Goal: Download file/media

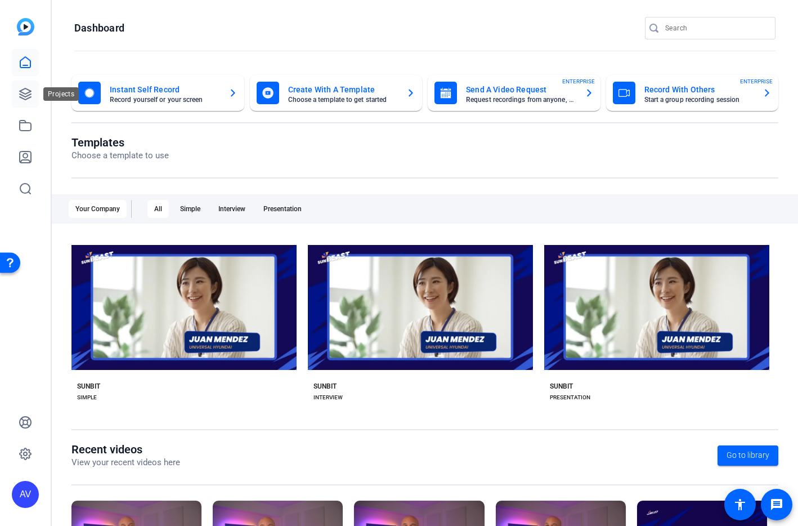
click at [19, 94] on icon at bounding box center [26, 94] width 14 height 14
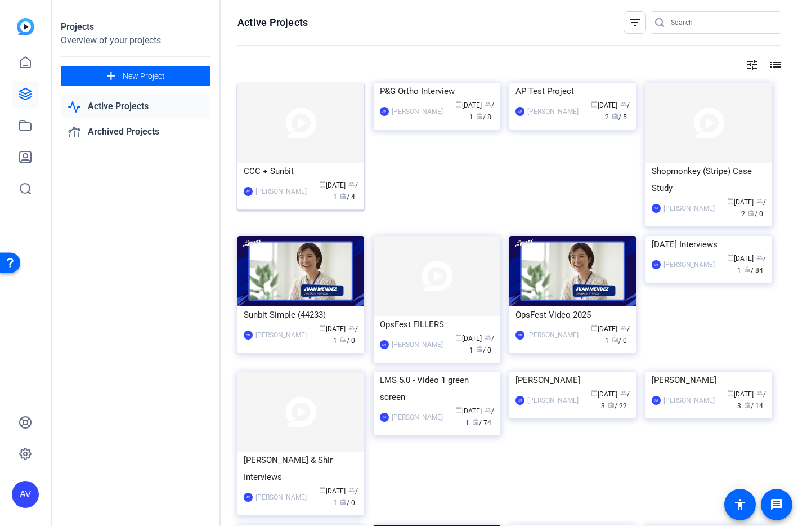
click at [291, 151] on img at bounding box center [301, 123] width 127 height 80
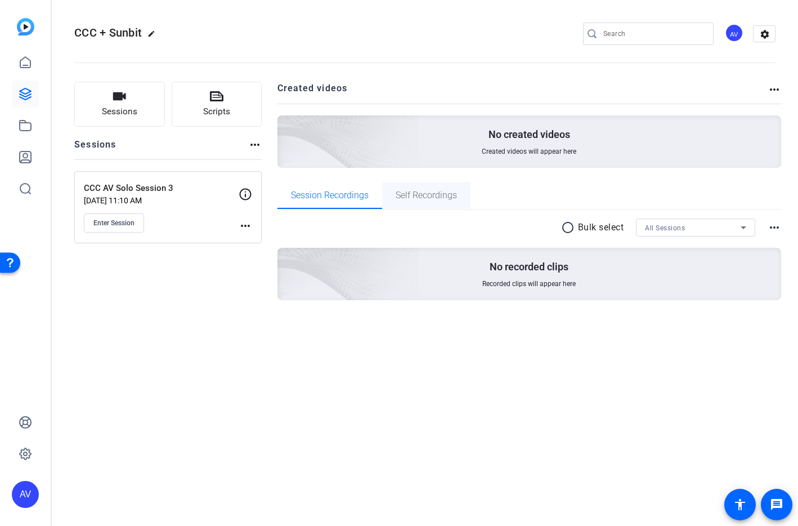
click at [443, 199] on span "Self Recordings" at bounding box center [426, 195] width 61 height 9
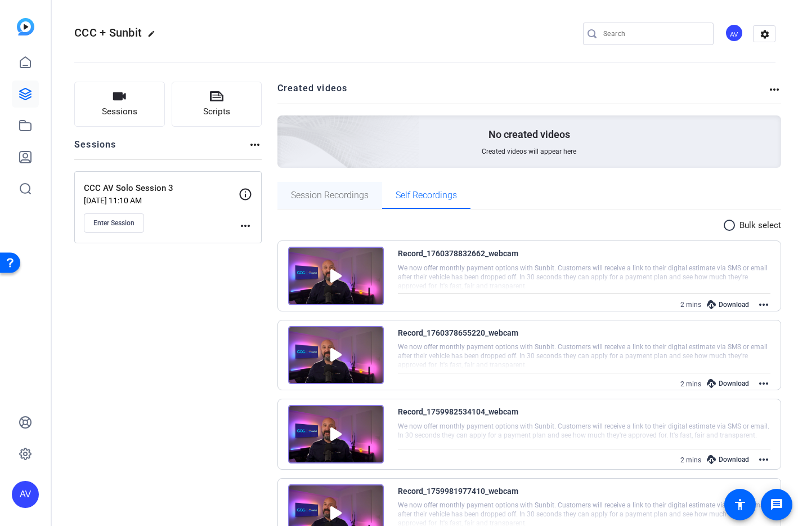
click at [337, 192] on span "Session Recordings" at bounding box center [330, 195] width 78 height 9
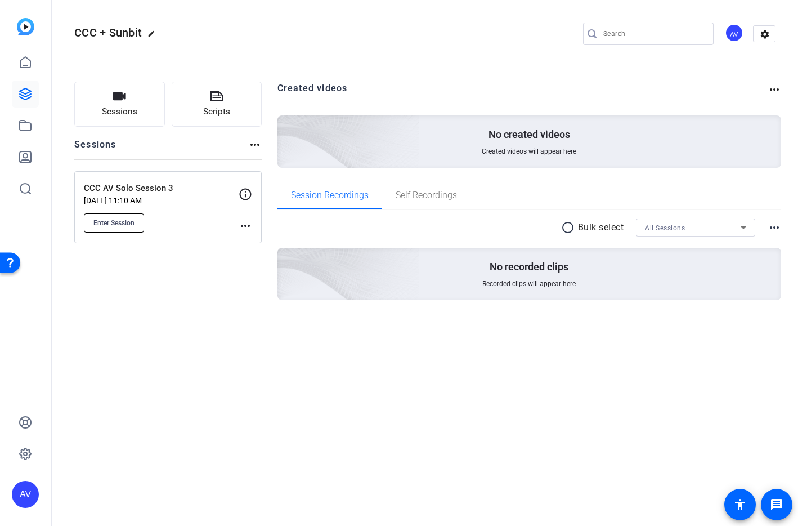
click at [113, 223] on span "Enter Session" at bounding box center [113, 222] width 41 height 9
click at [418, 185] on span "Self Recordings" at bounding box center [426, 195] width 61 height 27
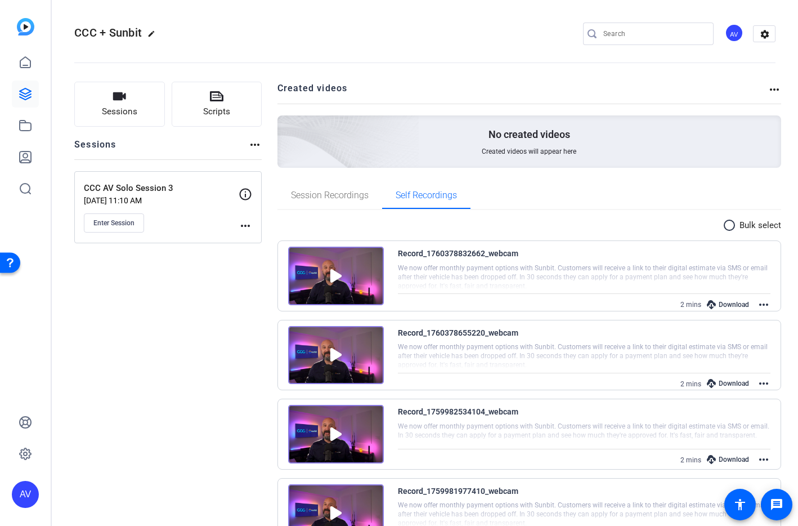
scroll to position [51, 0]
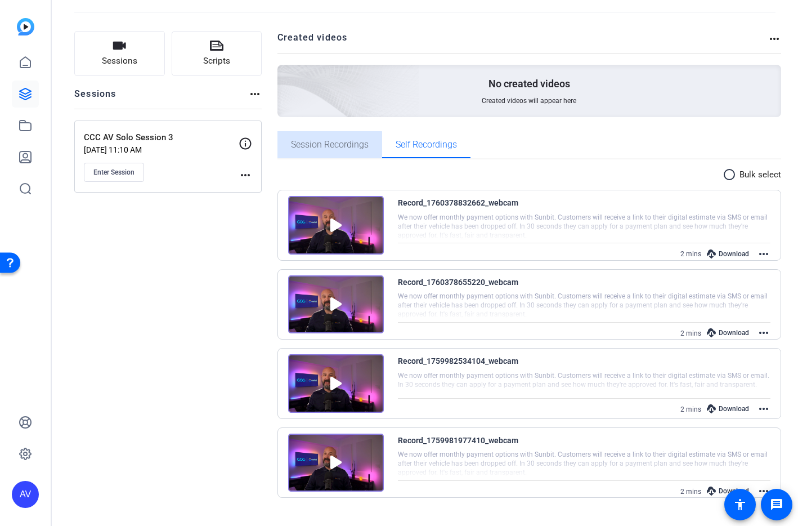
click at [326, 150] on span "Session Recordings" at bounding box center [330, 144] width 78 height 27
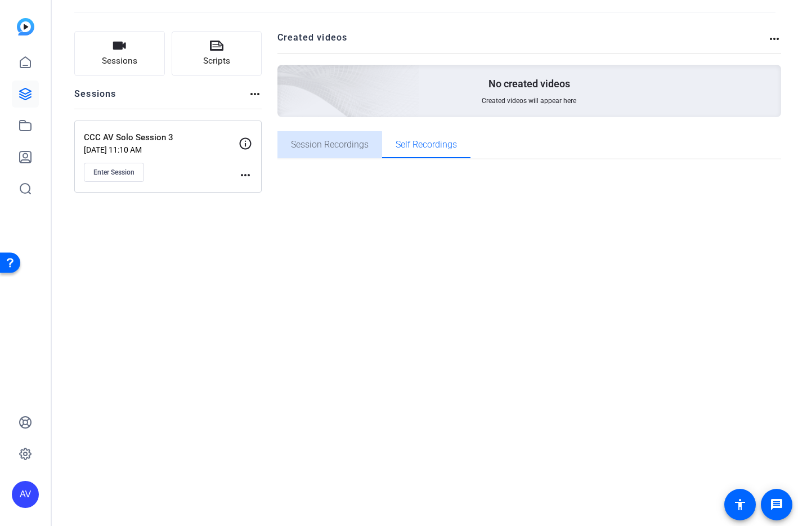
scroll to position [0, 0]
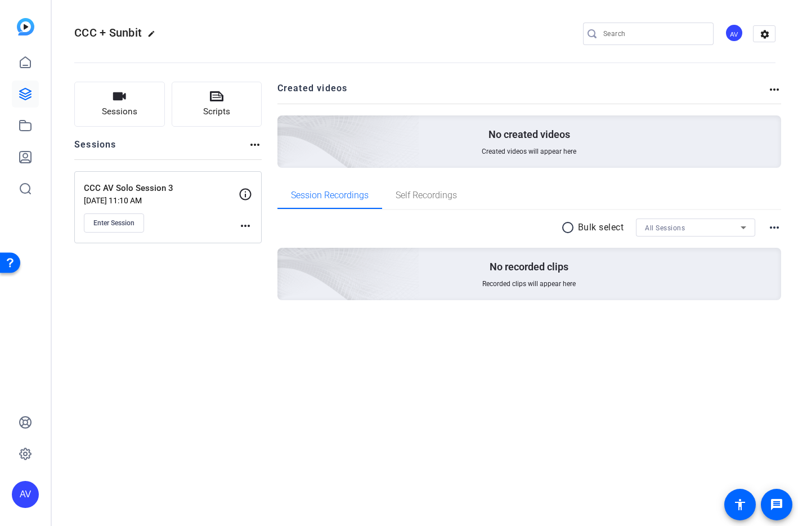
click at [524, 274] on div "No recorded clips Recorded clips will appear here" at bounding box center [530, 274] width 505 height 52
click at [142, 108] on button "Sessions" at bounding box center [119, 104] width 91 height 45
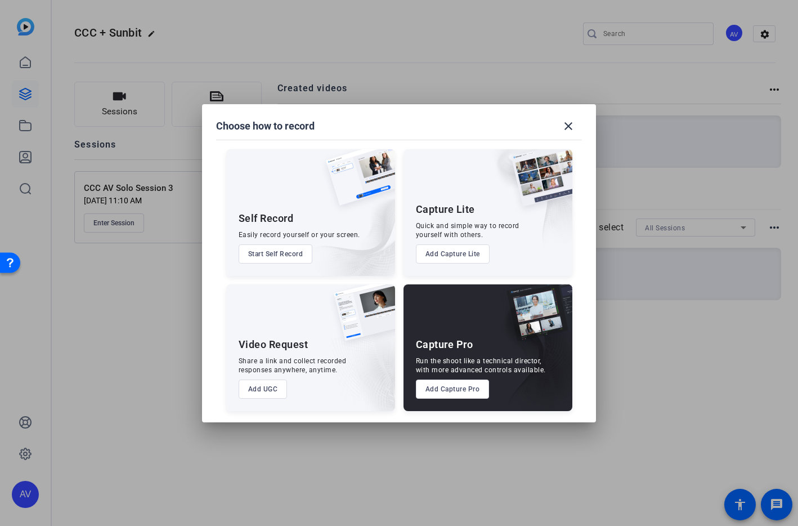
click at [288, 251] on button "Start Self Record" at bounding box center [276, 253] width 74 height 19
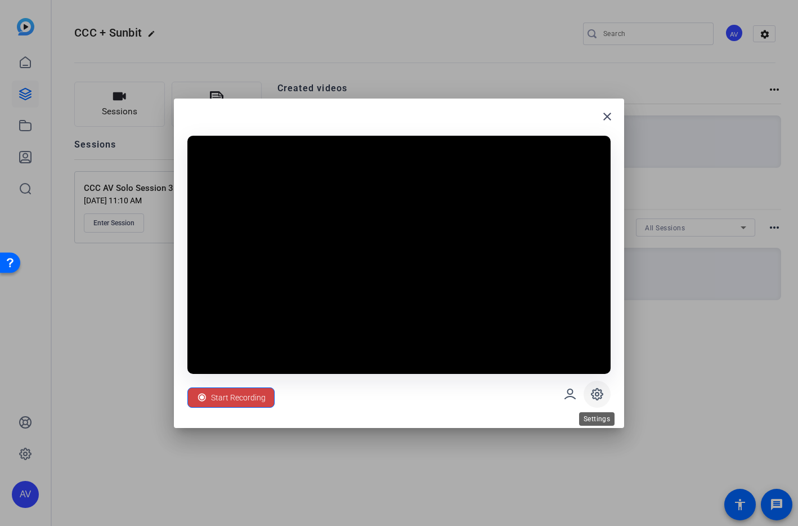
click at [604, 398] on icon at bounding box center [598, 394] width 14 height 14
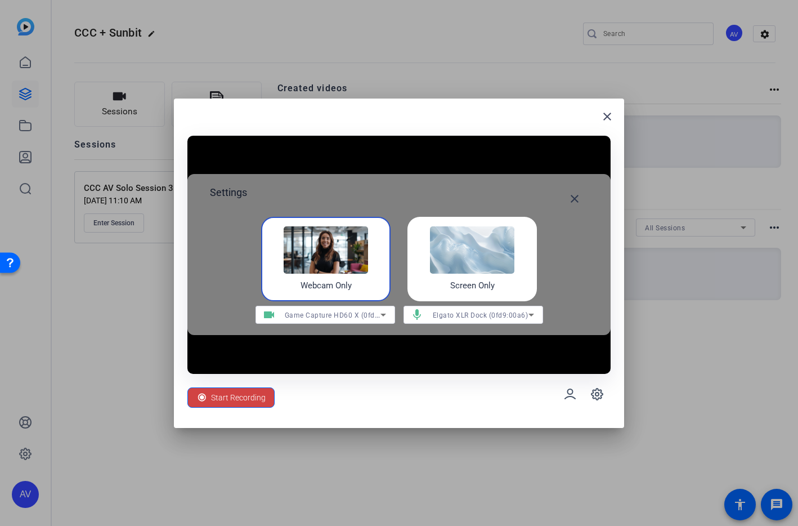
click at [355, 315] on span "Game Capture HD60 X (0fd9:0082)" at bounding box center [343, 314] width 116 height 9
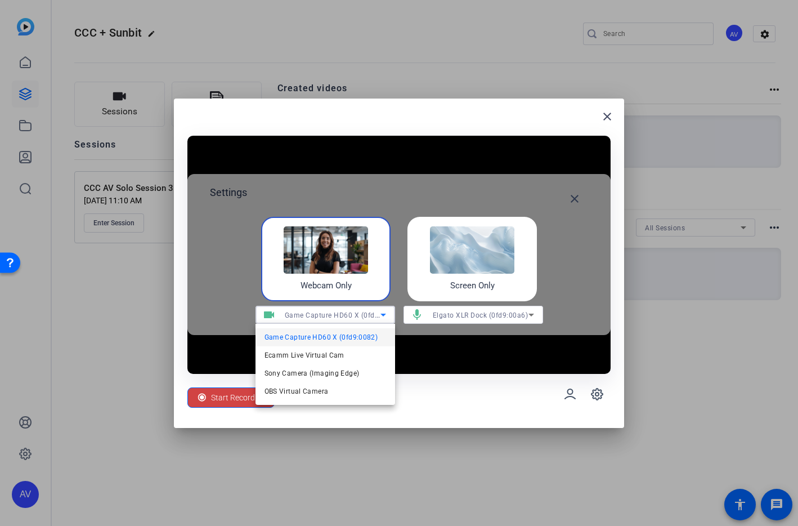
click at [444, 315] on div at bounding box center [399, 263] width 798 height 526
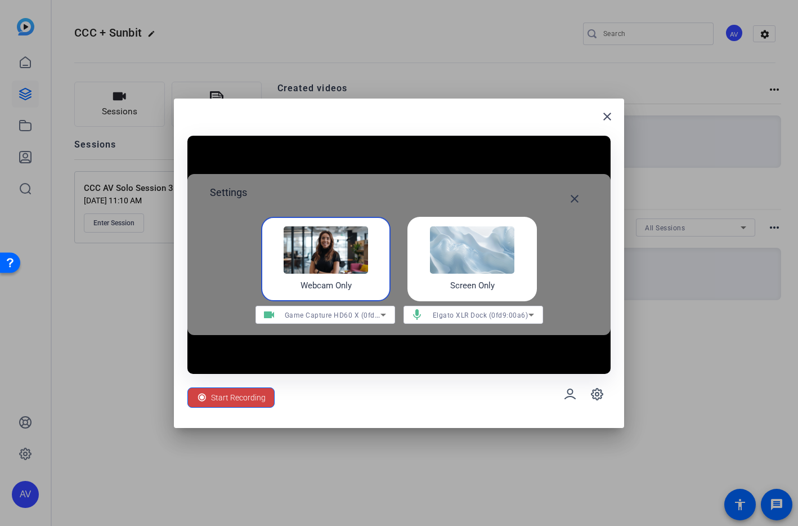
click at [469, 314] on span "Elgato XLR Dock (0fd9:00a6)" at bounding box center [481, 315] width 96 height 8
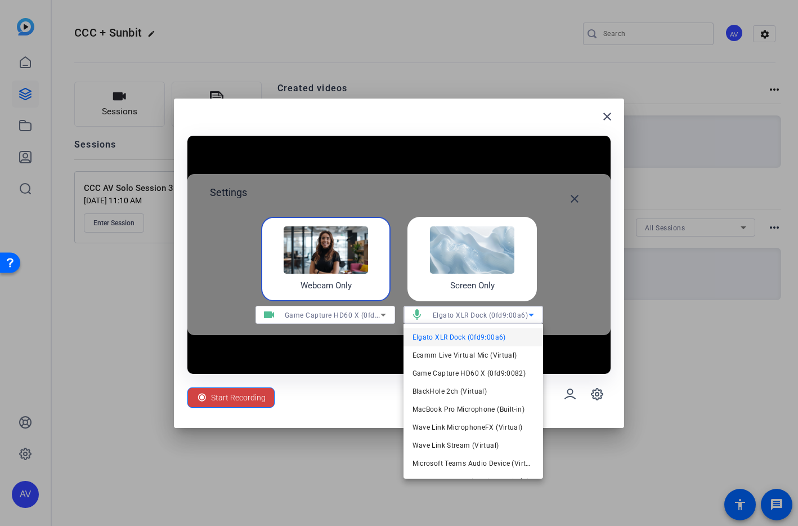
click at [371, 345] on div at bounding box center [399, 263] width 798 height 526
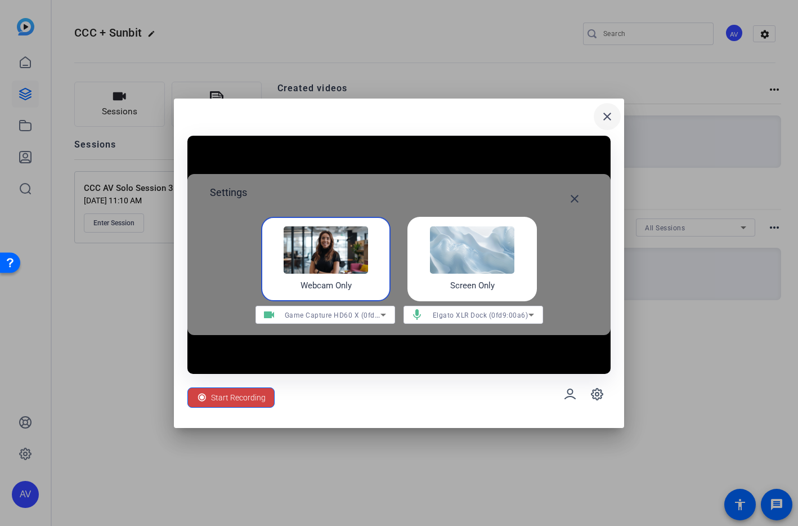
click at [604, 122] on mat-icon "close" at bounding box center [608, 117] width 14 height 14
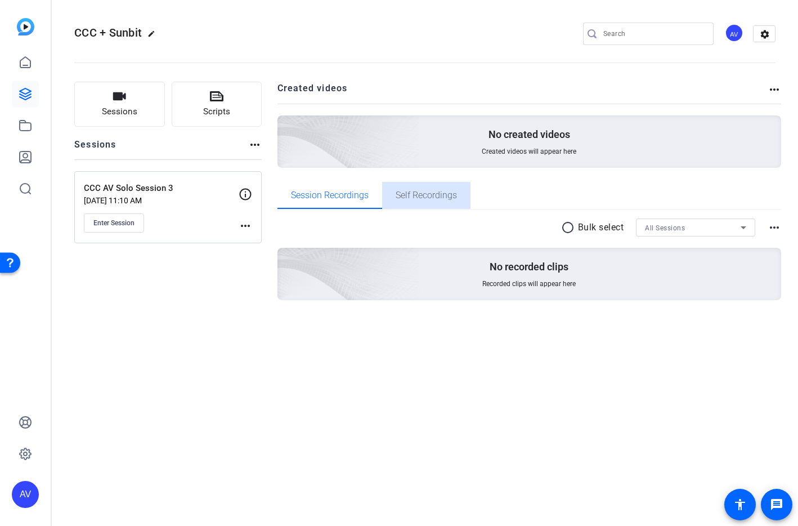
click at [426, 198] on span "Self Recordings" at bounding box center [426, 195] width 61 height 9
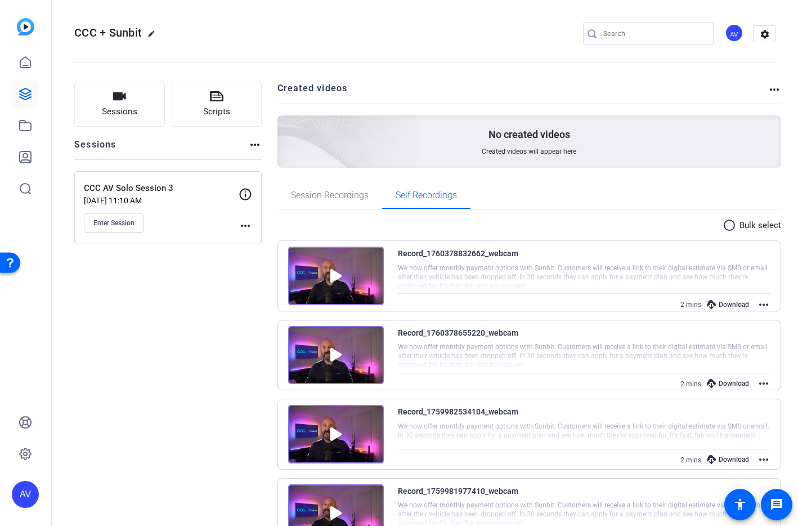
click at [770, 301] on mat-icon "more_horiz" at bounding box center [764, 305] width 14 height 14
click at [574, 249] on div at bounding box center [399, 263] width 798 height 526
click at [452, 262] on div at bounding box center [584, 276] width 373 height 28
click at [458, 257] on div "Record_1760378832662_webcam" at bounding box center [458, 254] width 120 height 14
click at [477, 247] on div "Record_1760378832662_webcam" at bounding box center [458, 254] width 120 height 14
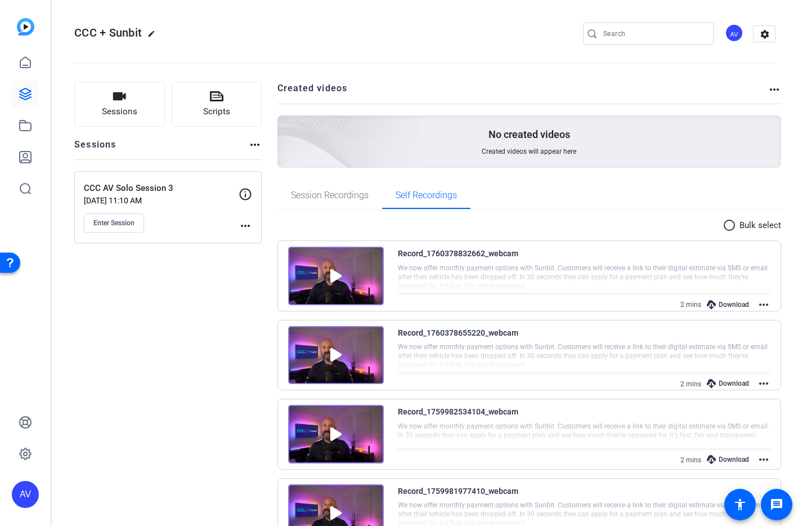
click at [581, 276] on div at bounding box center [584, 276] width 373 height 28
drag, startPoint x: 587, startPoint y: 300, endPoint x: 583, endPoint y: 306, distance: 6.9
click at [587, 300] on div "2 mins Download more_horiz" at bounding box center [584, 304] width 373 height 15
click at [584, 306] on div "2 mins Download more_horiz" at bounding box center [584, 304] width 373 height 15
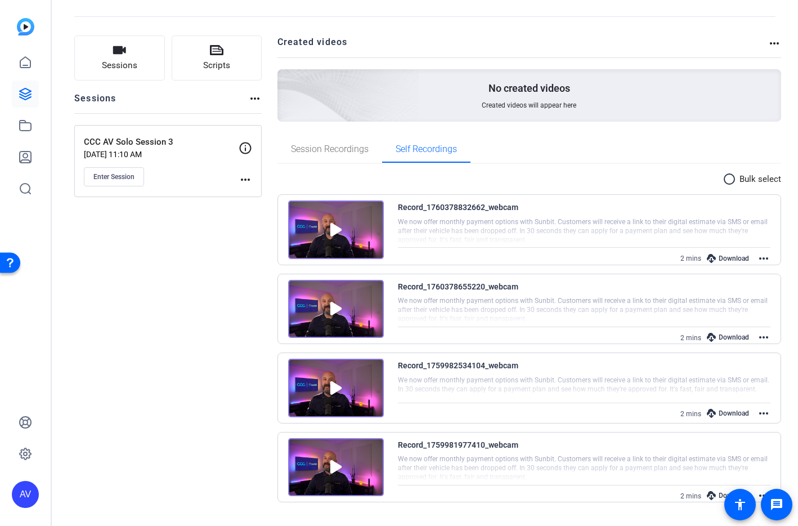
scroll to position [48, 0]
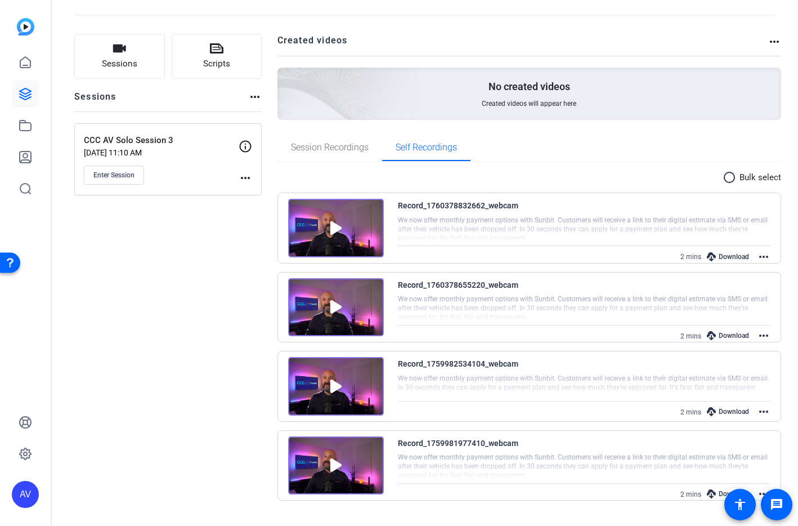
click at [767, 256] on mat-icon "more_horiz" at bounding box center [764, 257] width 14 height 14
click at [749, 299] on span "Download MP4" at bounding box center [738, 298] width 50 height 14
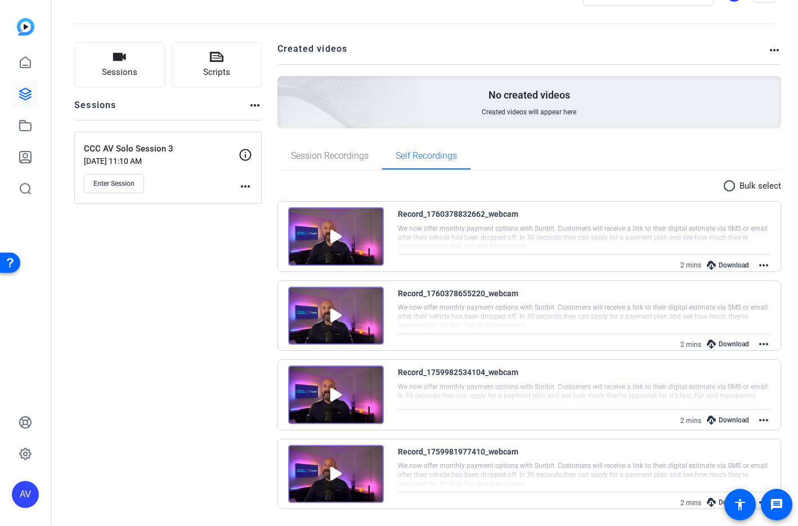
scroll to position [0, 0]
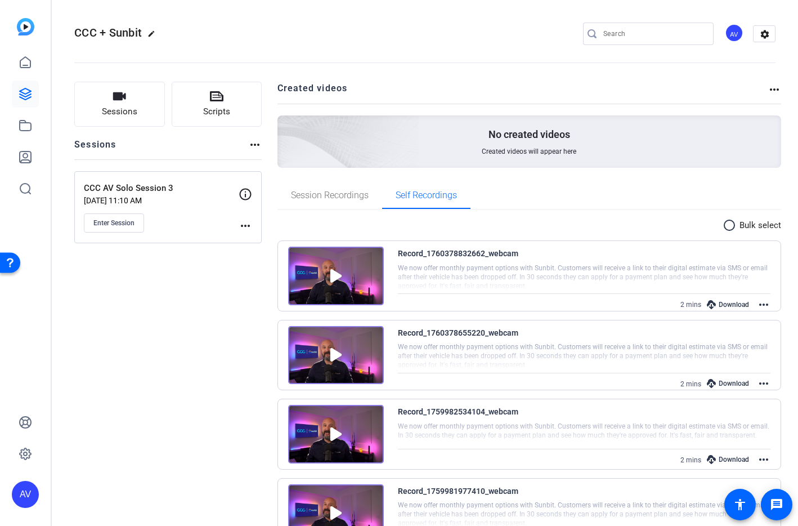
click at [243, 222] on mat-icon "more_horiz" at bounding box center [246, 226] width 14 height 14
click at [249, 238] on span "Edit Session" at bounding box center [273, 242] width 51 height 14
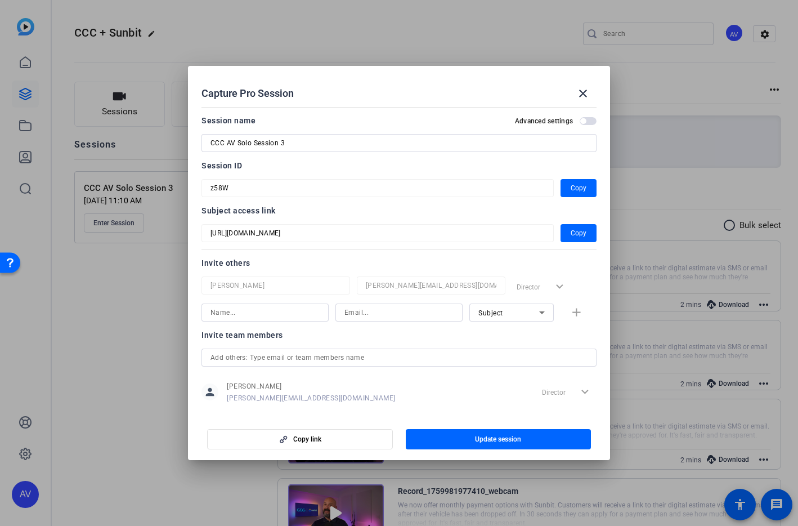
click at [589, 120] on span "button" at bounding box center [588, 121] width 17 height 8
click at [580, 123] on span "button" at bounding box center [588, 121] width 17 height 8
click at [584, 121] on span "button" at bounding box center [584, 121] width 6 height 6
click at [584, 92] on mat-icon "close" at bounding box center [584, 94] width 14 height 14
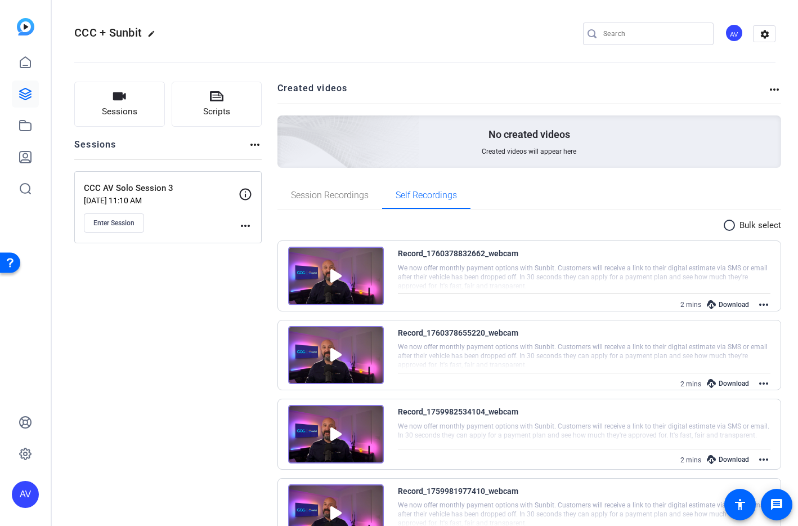
click at [415, 171] on openreel-project-creator-list "Created videos more_horiz No created videos Created videos will appear here" at bounding box center [530, 132] width 505 height 100
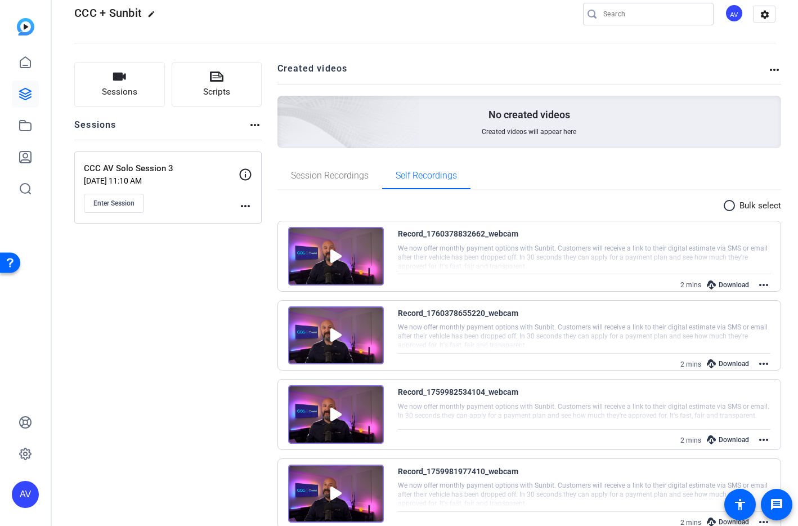
scroll to position [51, 0]
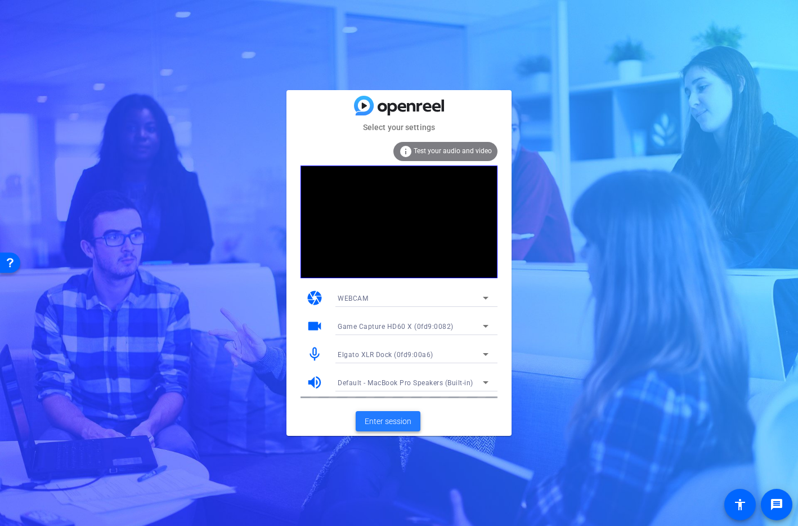
click at [392, 420] on span "Enter session" at bounding box center [388, 422] width 47 height 12
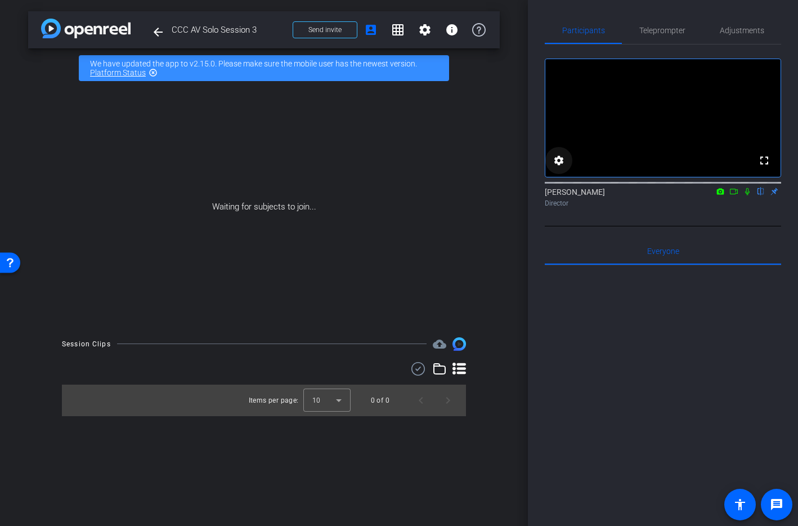
click at [562, 167] on mat-icon "settings" at bounding box center [559, 161] width 14 height 14
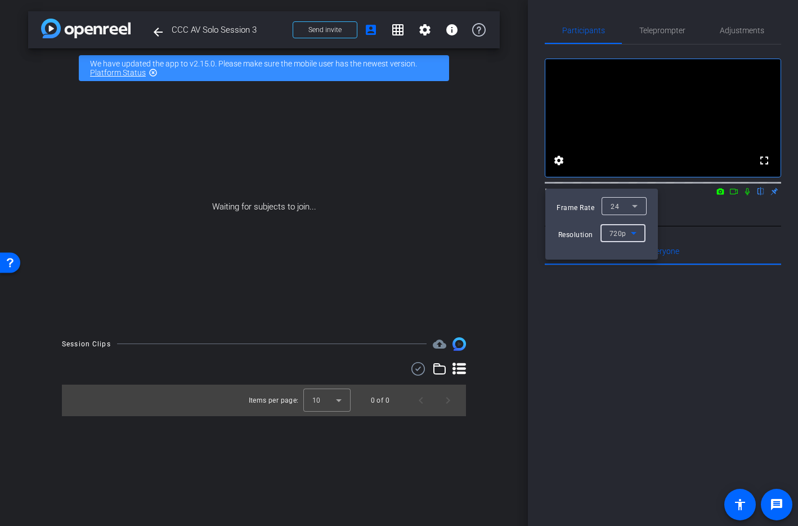
click at [620, 239] on div "720p" at bounding box center [620, 233] width 21 height 14
click at [626, 252] on span "720p" at bounding box center [617, 256] width 17 height 14
click at [627, 236] on icon at bounding box center [634, 233] width 14 height 14
click at [623, 267] on span "1080p" at bounding box center [619, 274] width 21 height 14
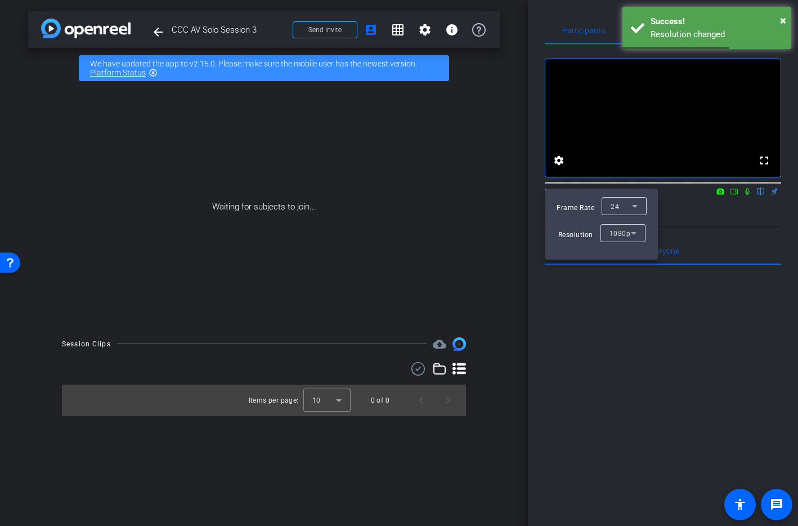
click at [691, 233] on div at bounding box center [399, 263] width 798 height 526
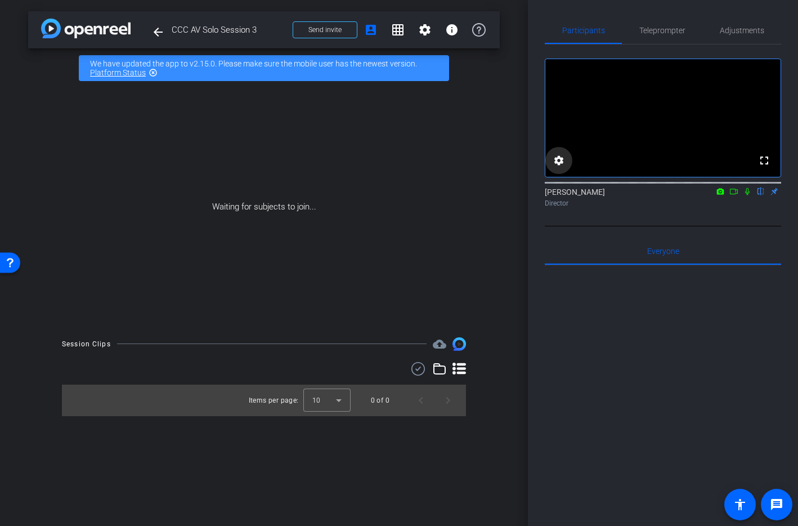
click at [553, 167] on mat-icon "settings" at bounding box center [559, 161] width 14 height 14
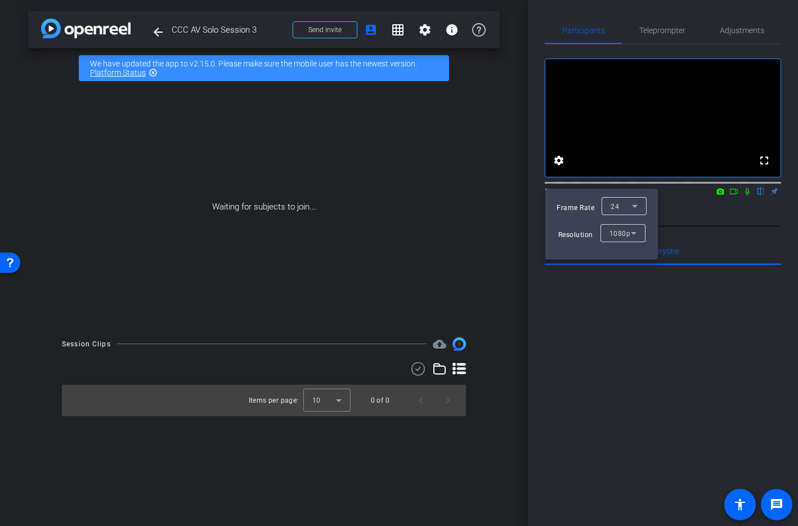
click at [708, 233] on div at bounding box center [399, 263] width 798 height 526
